Goal: Task Accomplishment & Management: Complete application form

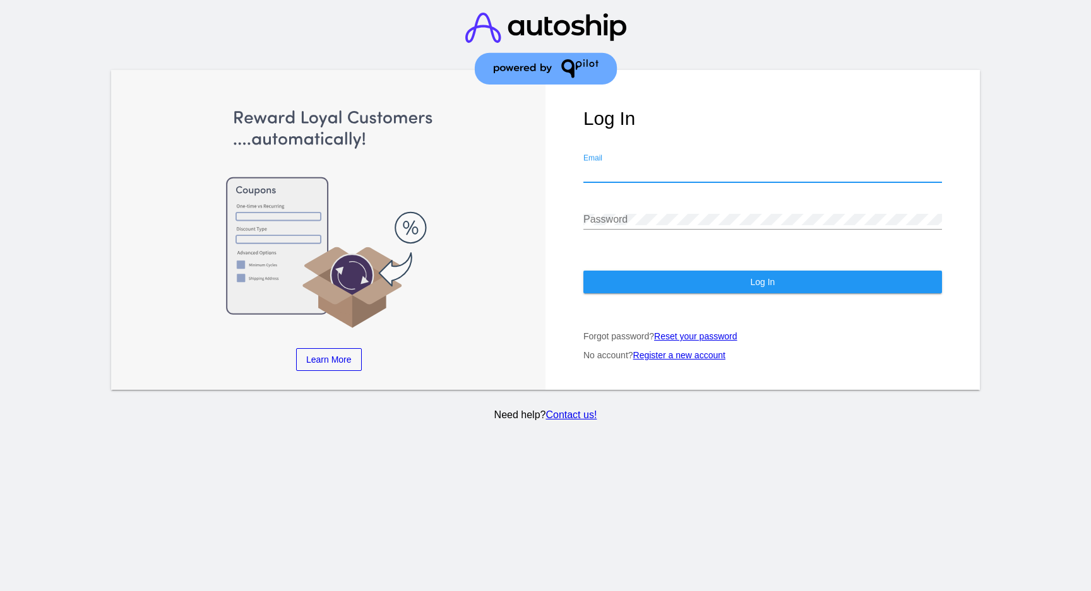
click at [631, 174] on input "Email" at bounding box center [762, 172] width 359 height 11
type input "[EMAIL_ADDRESS][DOMAIN_NAME]"
click at [682, 360] on link "Register a new account" at bounding box center [679, 355] width 92 height 10
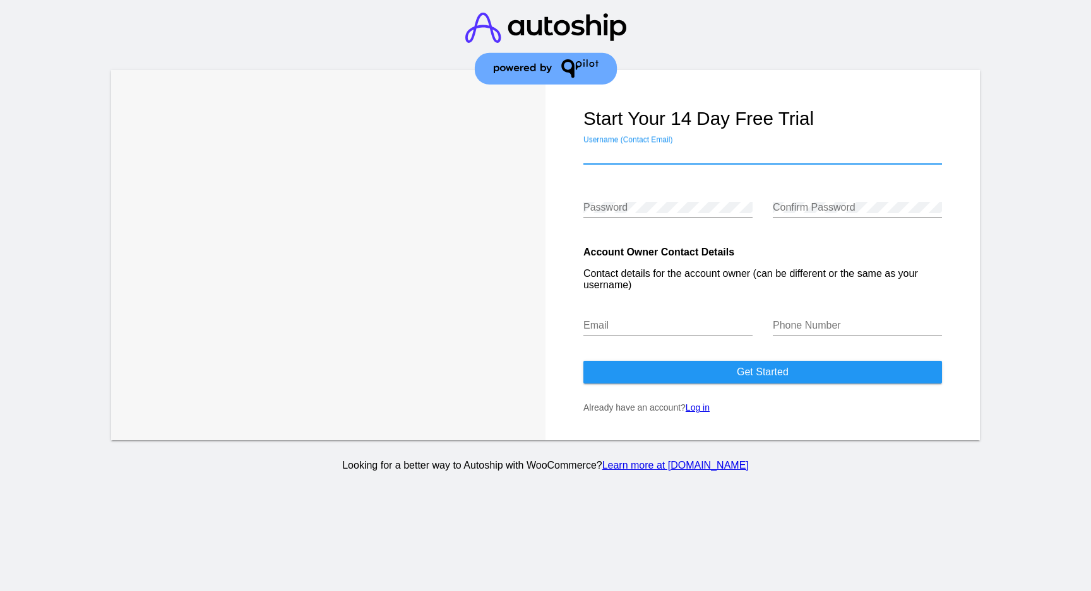
click at [650, 152] on input "Username (Contact Email)" at bounding box center [762, 153] width 359 height 11
type input "[EMAIL_ADDRESS][DOMAIN_NAME]"
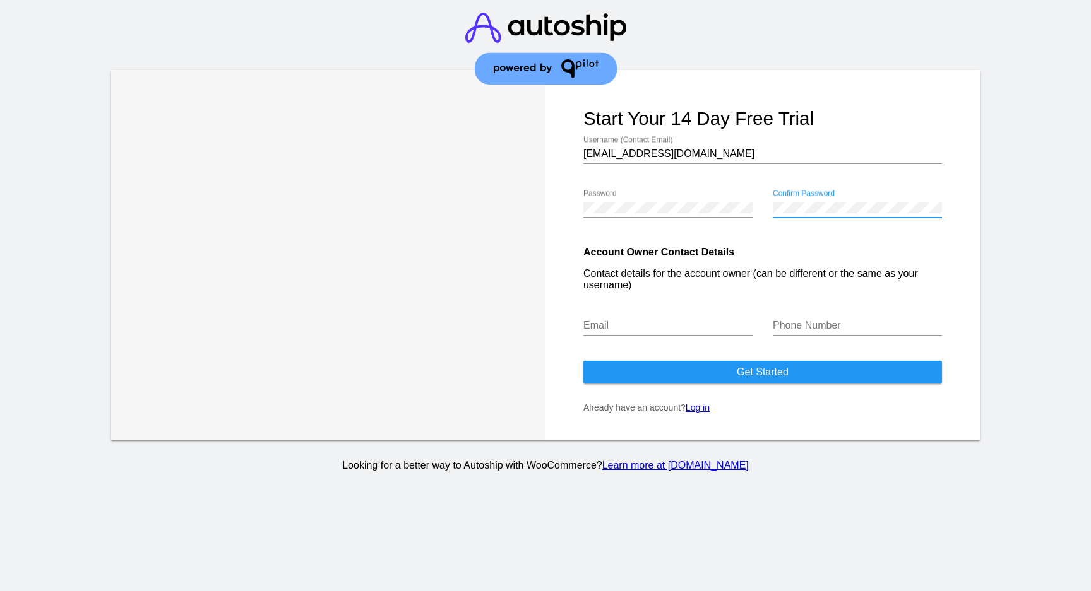
click at [689, 322] on div "Email" at bounding box center [667, 321] width 169 height 28
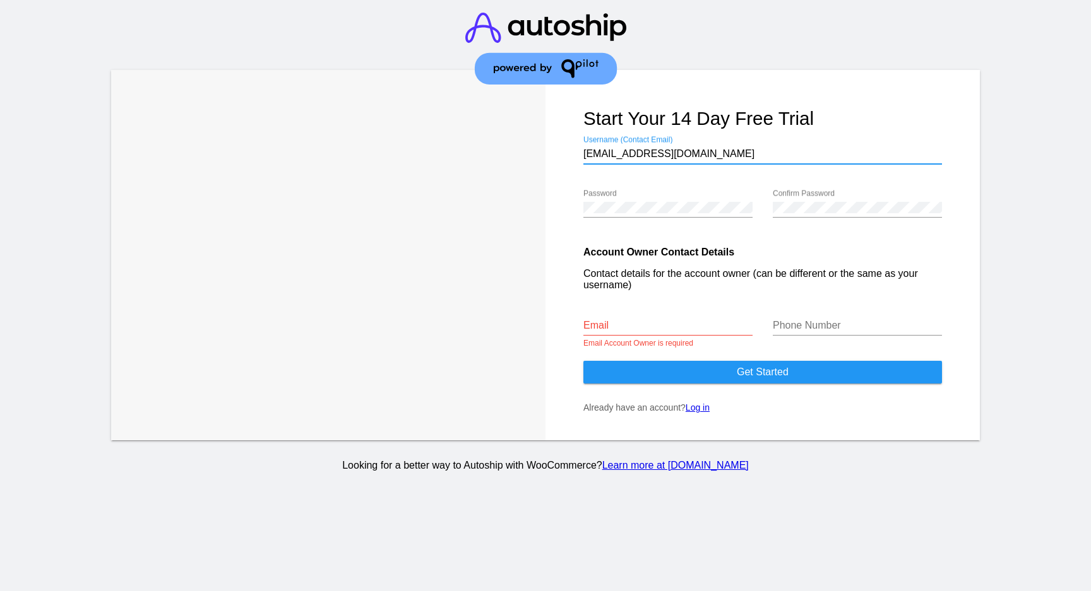
drag, startPoint x: 714, startPoint y: 158, endPoint x: 566, endPoint y: 153, distance: 147.8
click at [566, 153] on form "Start your 14 day free trial [EMAIL_ADDRESS][DOMAIN_NAME] Username (Contact Ema…" at bounding box center [762, 255] width 434 height 371
click at [641, 331] on input "Email" at bounding box center [667, 325] width 169 height 11
paste input "[EMAIL_ADDRESS][DOMAIN_NAME]"
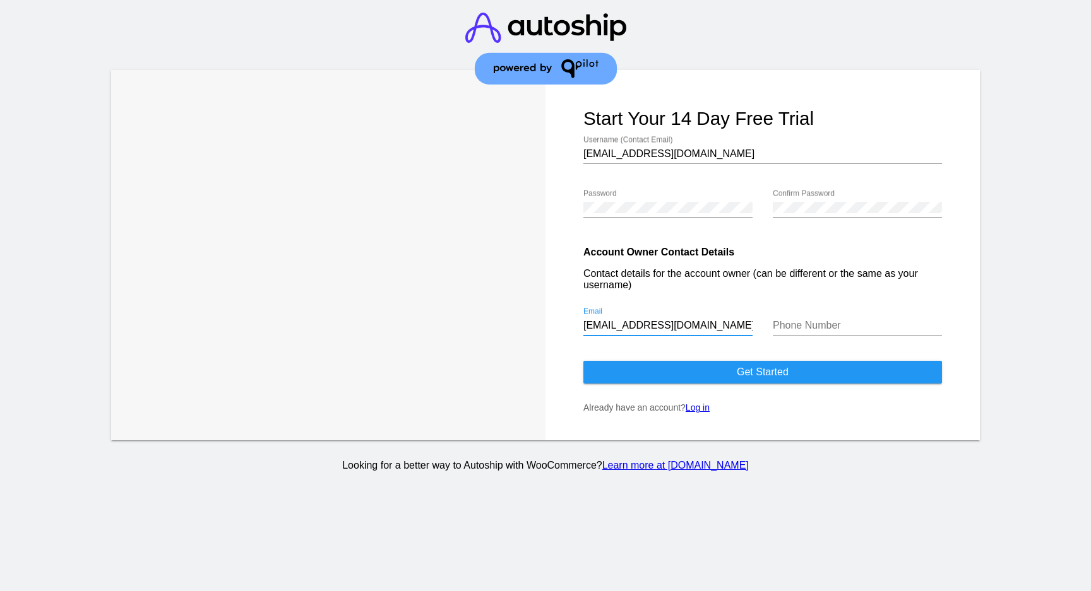
type input "[EMAIL_ADDRESS][DOMAIN_NAME]"
click at [823, 329] on input "Phone Number" at bounding box center [857, 325] width 169 height 11
type input "[PHONE_NUMBER]"
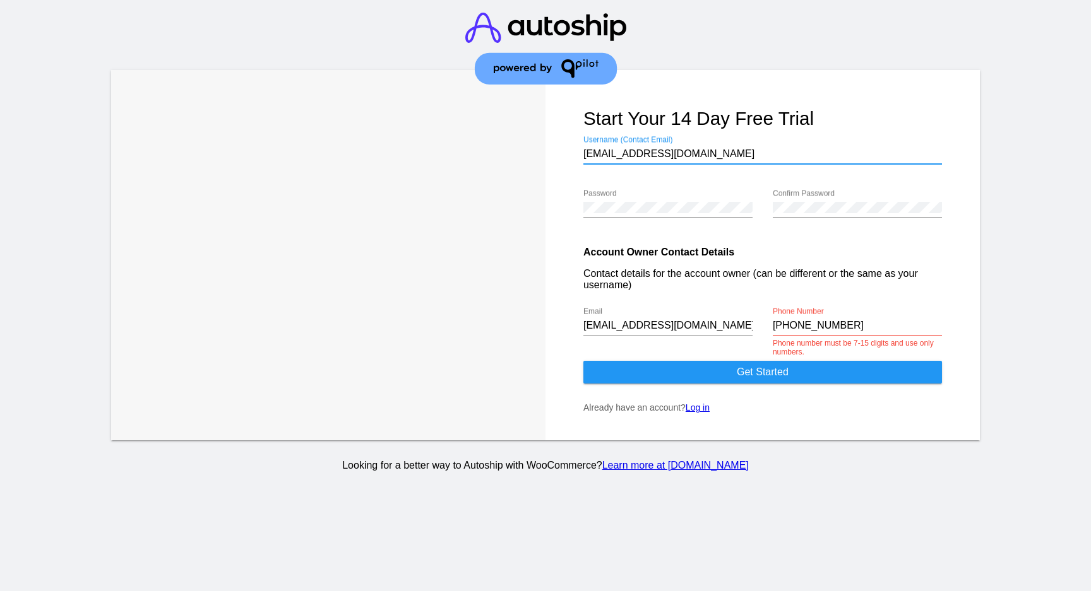
drag, startPoint x: 703, startPoint y: 157, endPoint x: 561, endPoint y: 157, distance: 141.4
click at [561, 157] on form "Start your 14 day free trial [EMAIL_ADDRESS][DOMAIN_NAME] Username (Contact Ema…" at bounding box center [762, 255] width 434 height 371
type input "Panacea"
click at [881, 323] on div "[PHONE_NUMBER] Phone Number" at bounding box center [857, 321] width 169 height 28
click at [779, 331] on input "[PHONE_NUMBER]" at bounding box center [857, 325] width 169 height 11
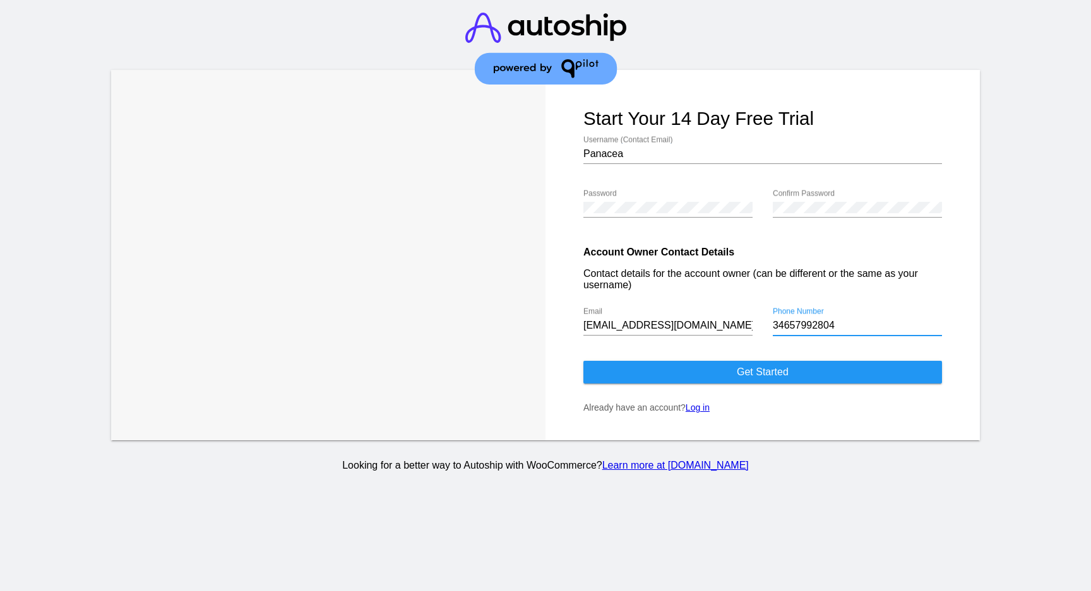
type input "34657992804"
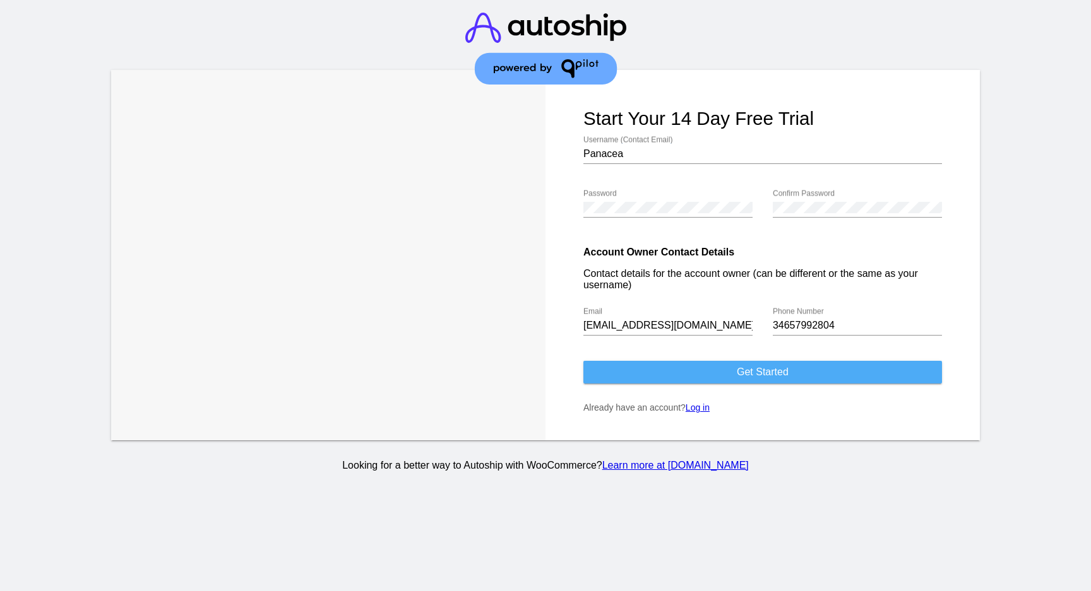
click at [783, 383] on button "Get started" at bounding box center [762, 372] width 359 height 23
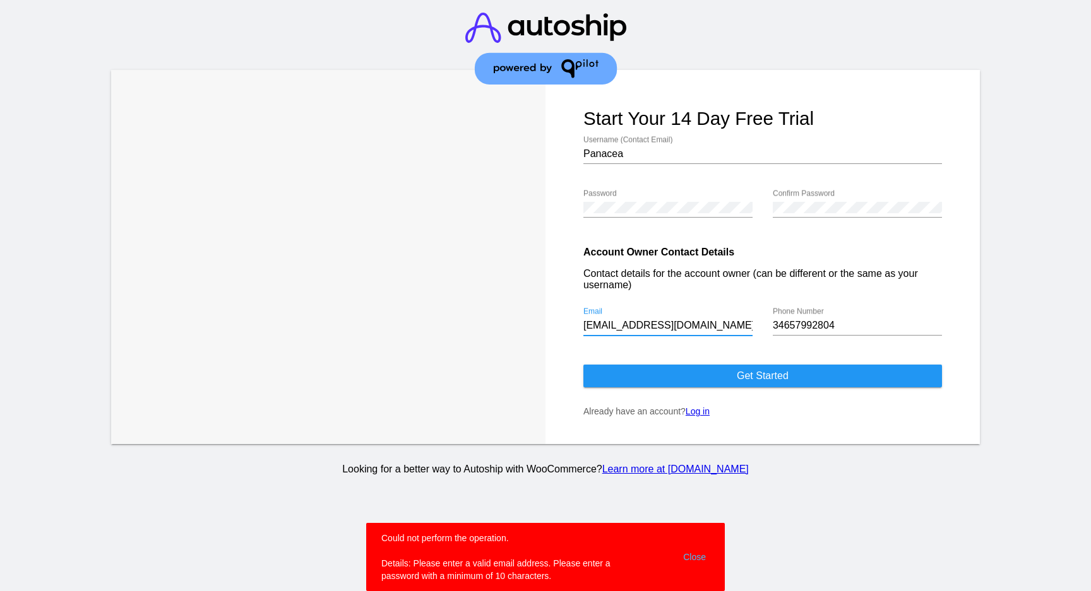
drag, startPoint x: 705, startPoint y: 324, endPoint x: 552, endPoint y: 324, distance: 152.8
click at [552, 324] on form "Start your 14 day free trial Panacea Username (Contact Email) Password Confirm …" at bounding box center [762, 257] width 434 height 374
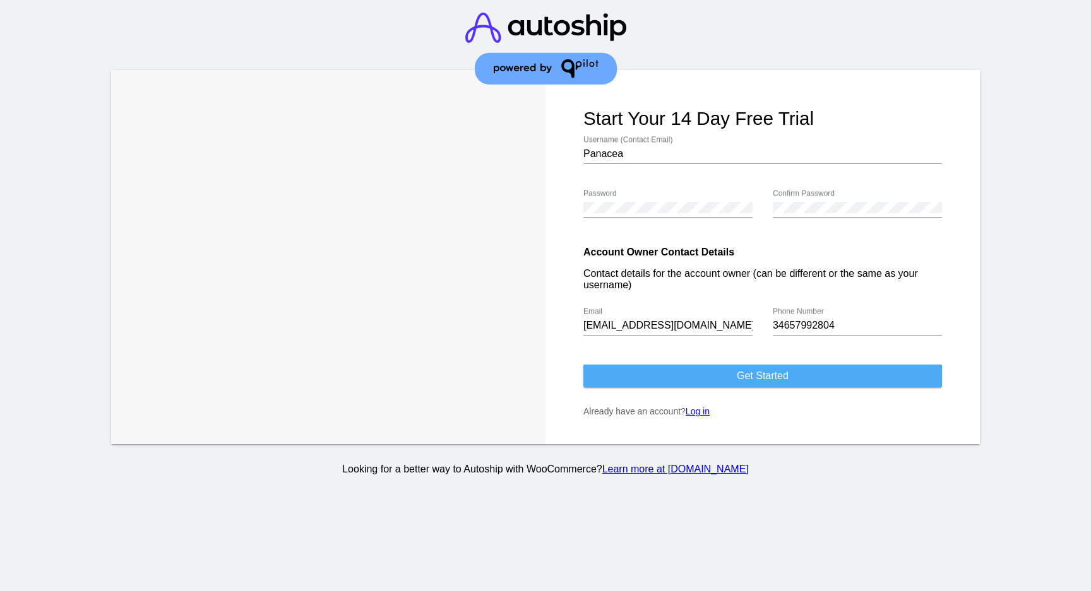
click at [706, 383] on button "Get started" at bounding box center [762, 376] width 359 height 23
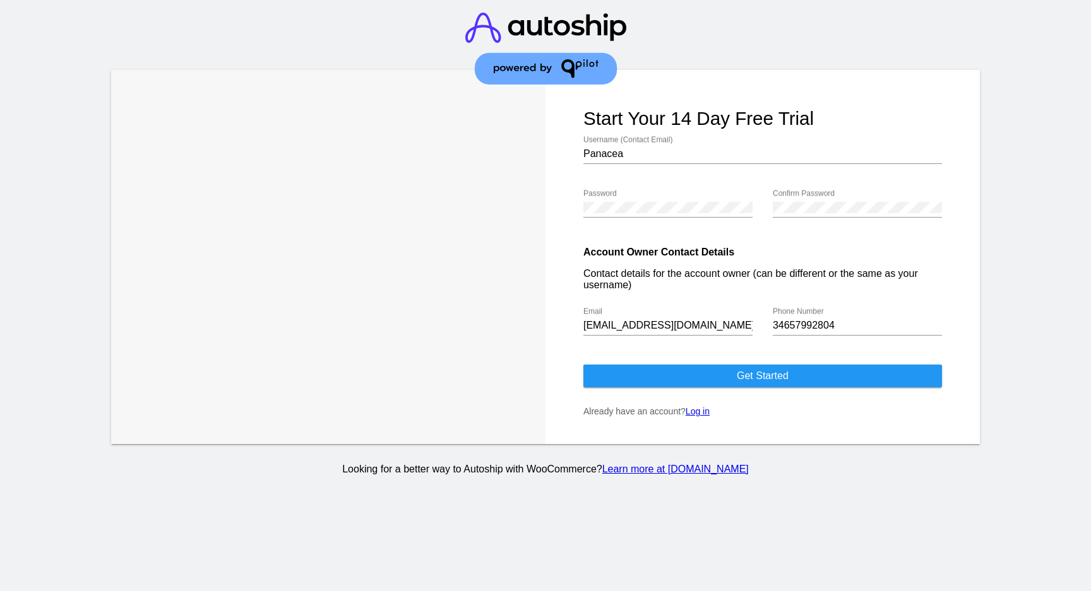
click at [650, 155] on input "Panacea" at bounding box center [762, 153] width 359 height 11
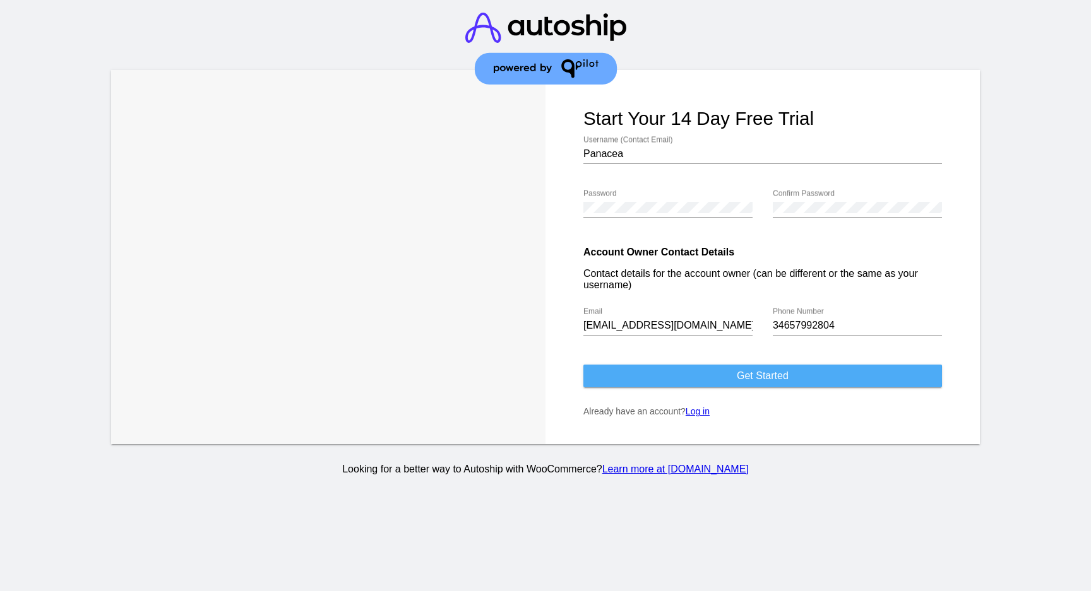
click at [692, 381] on button "Get started" at bounding box center [762, 376] width 359 height 23
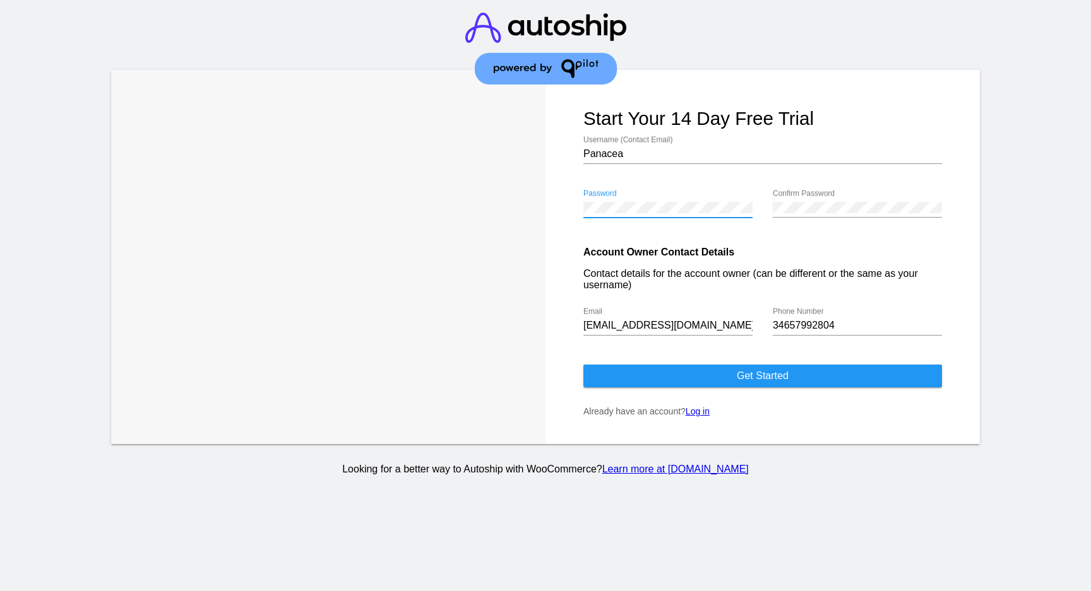
click at [552, 202] on form "Start your 14 day free trial Panacea Username (Contact Email) Password Confirm …" at bounding box center [762, 257] width 434 height 374
click at [746, 209] on div "Password Confirm Password Confirm password and password must match" at bounding box center [762, 210] width 359 height 54
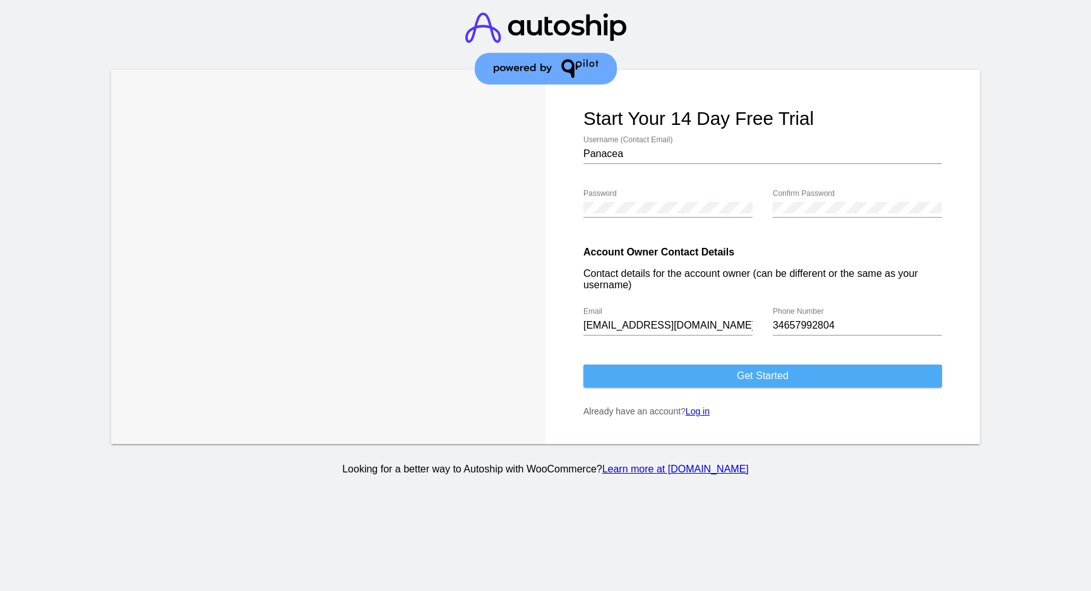
click at [791, 377] on button "Get started" at bounding box center [762, 376] width 359 height 23
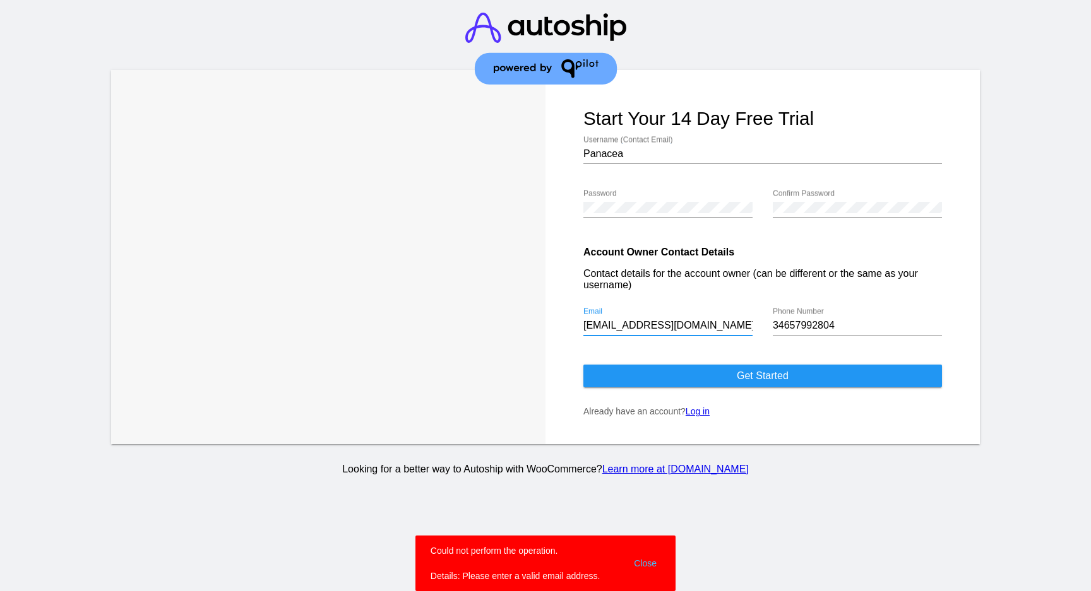
drag, startPoint x: 691, startPoint y: 331, endPoint x: 567, endPoint y: 329, distance: 123.7
click at [567, 329] on form "Start your 14 day free trial Panacea Username (Contact Email) Password Confirm …" at bounding box center [762, 257] width 434 height 374
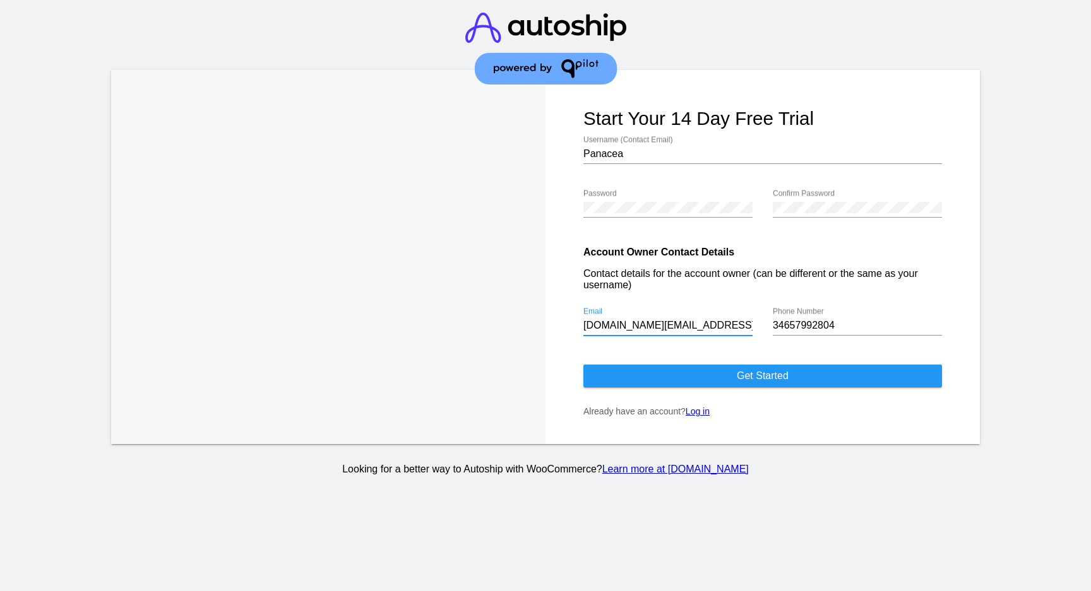
type input "[DOMAIN_NAME][EMAIL_ADDRESS][DOMAIN_NAME]"
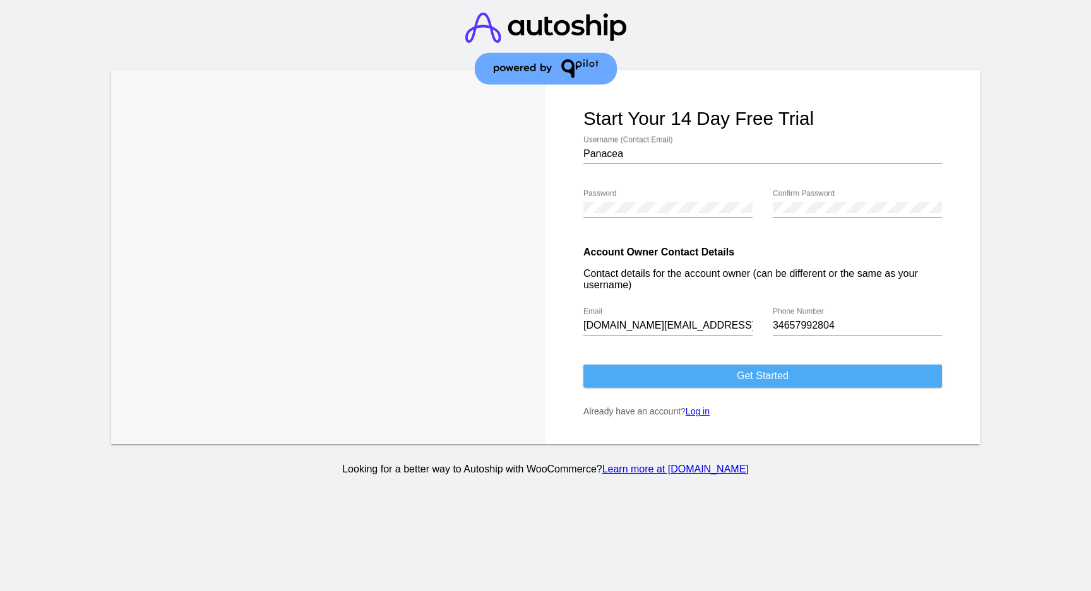
click at [695, 381] on button "Get started" at bounding box center [762, 376] width 359 height 23
